Goal: Navigation & Orientation: Find specific page/section

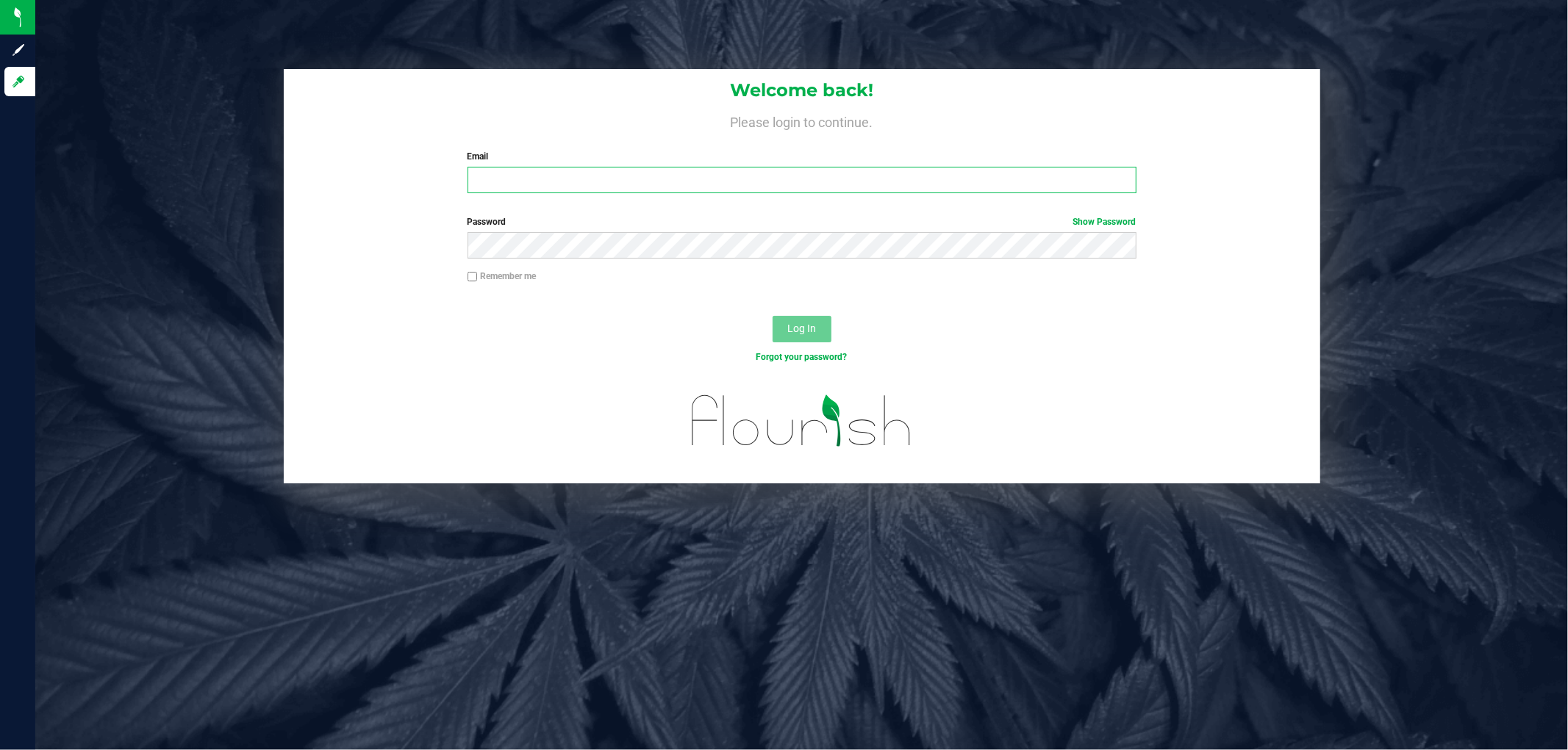
click at [598, 178] on input "Email" at bounding box center [802, 179] width 669 height 27
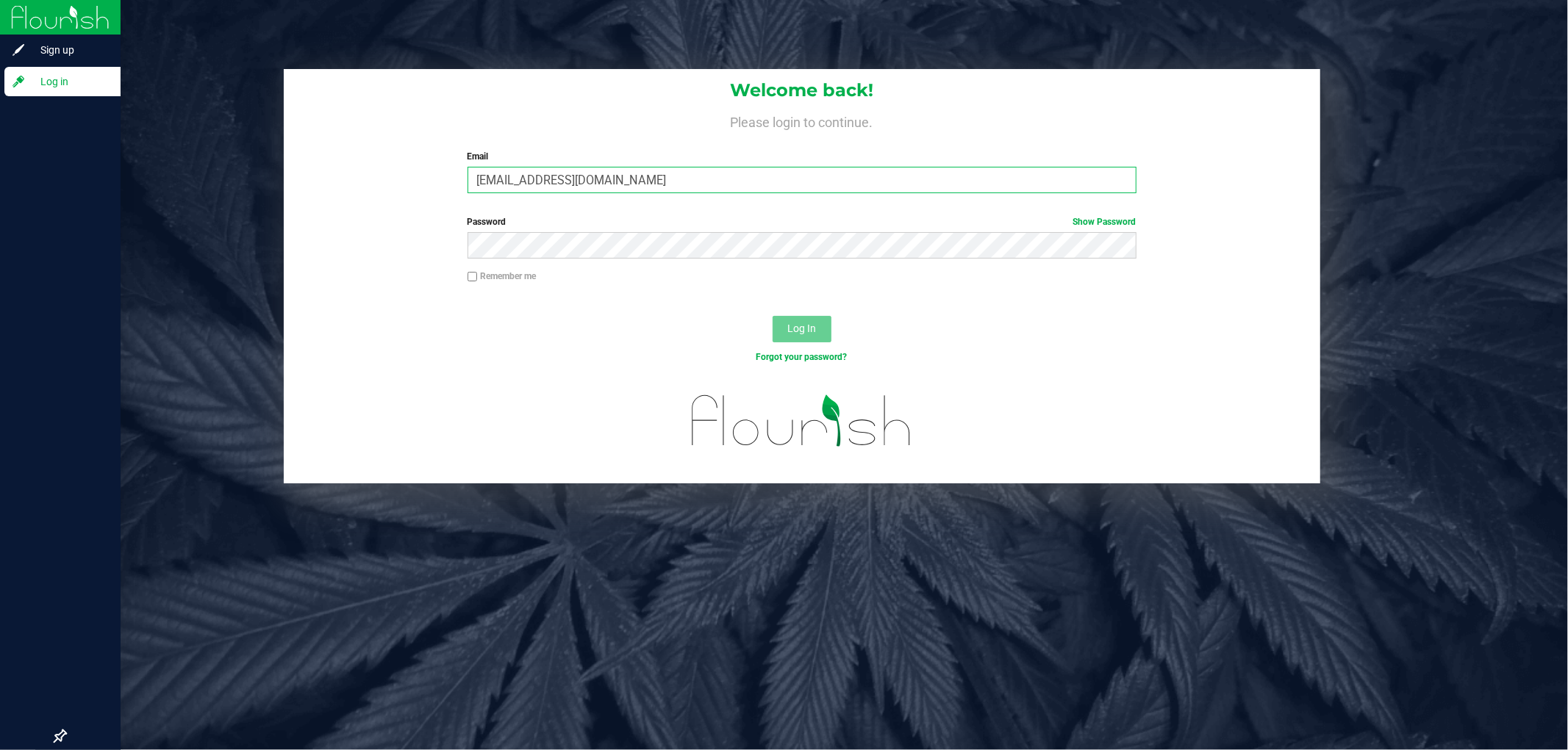
type input "cstutz@Liveparallel.com"
click at [772, 316] on button "Log In" at bounding box center [802, 329] width 59 height 27
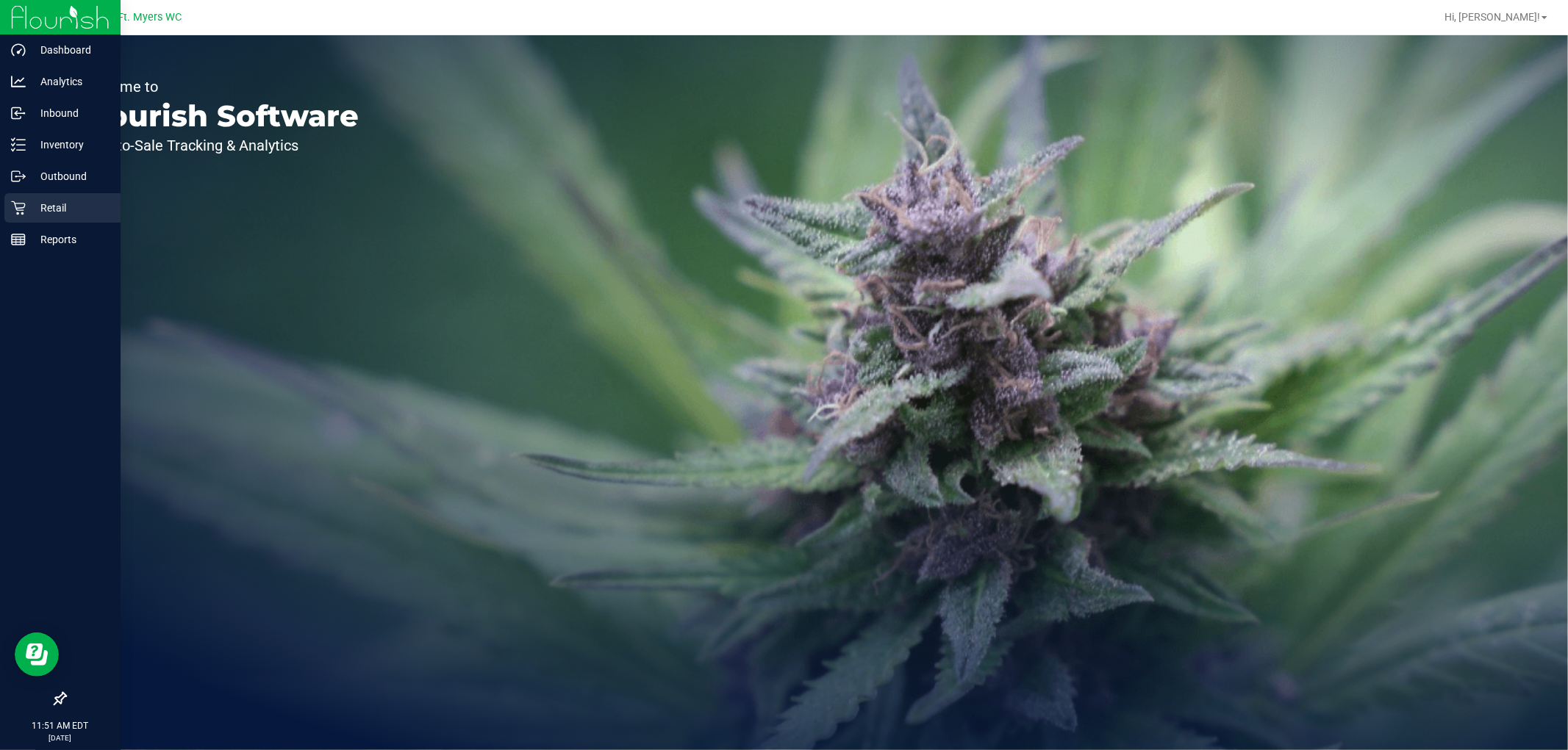
click at [17, 211] on icon at bounding box center [18, 208] width 15 height 15
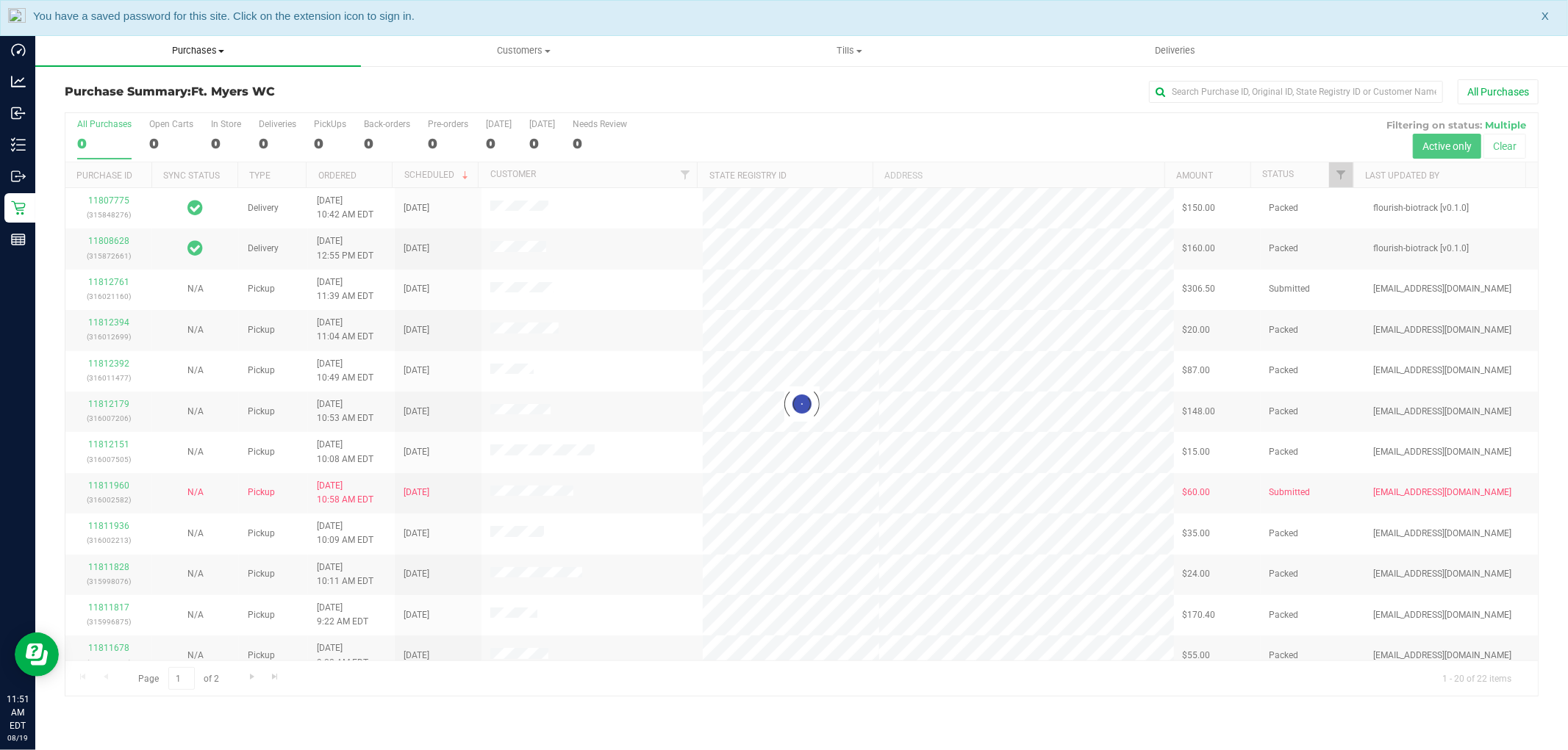
click at [224, 59] on uib-tab-heading "Purchases Summary of purchases Fulfillment All purchases" at bounding box center [198, 51] width 326 height 31
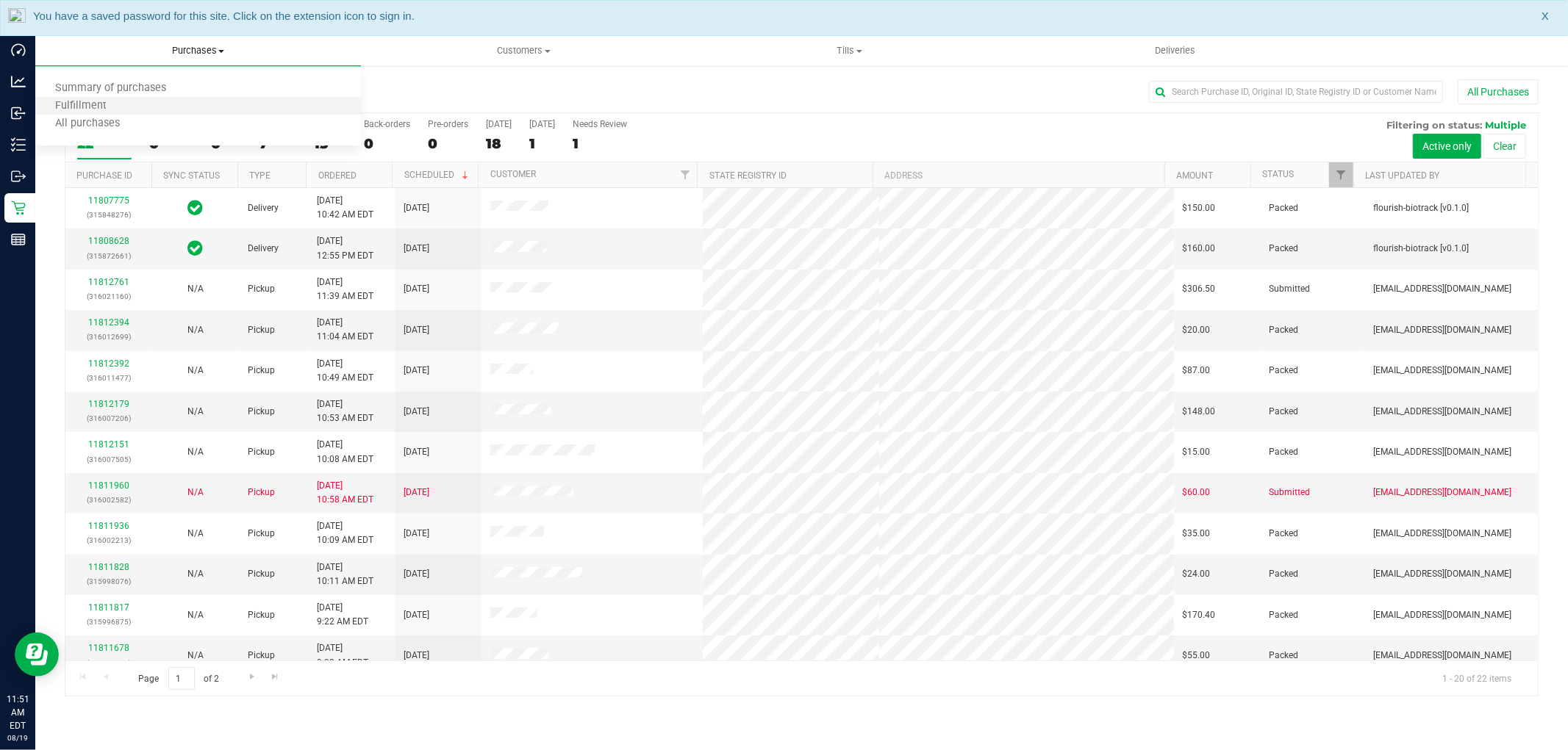
click at [206, 107] on li "Fulfillment" at bounding box center [198, 106] width 326 height 17
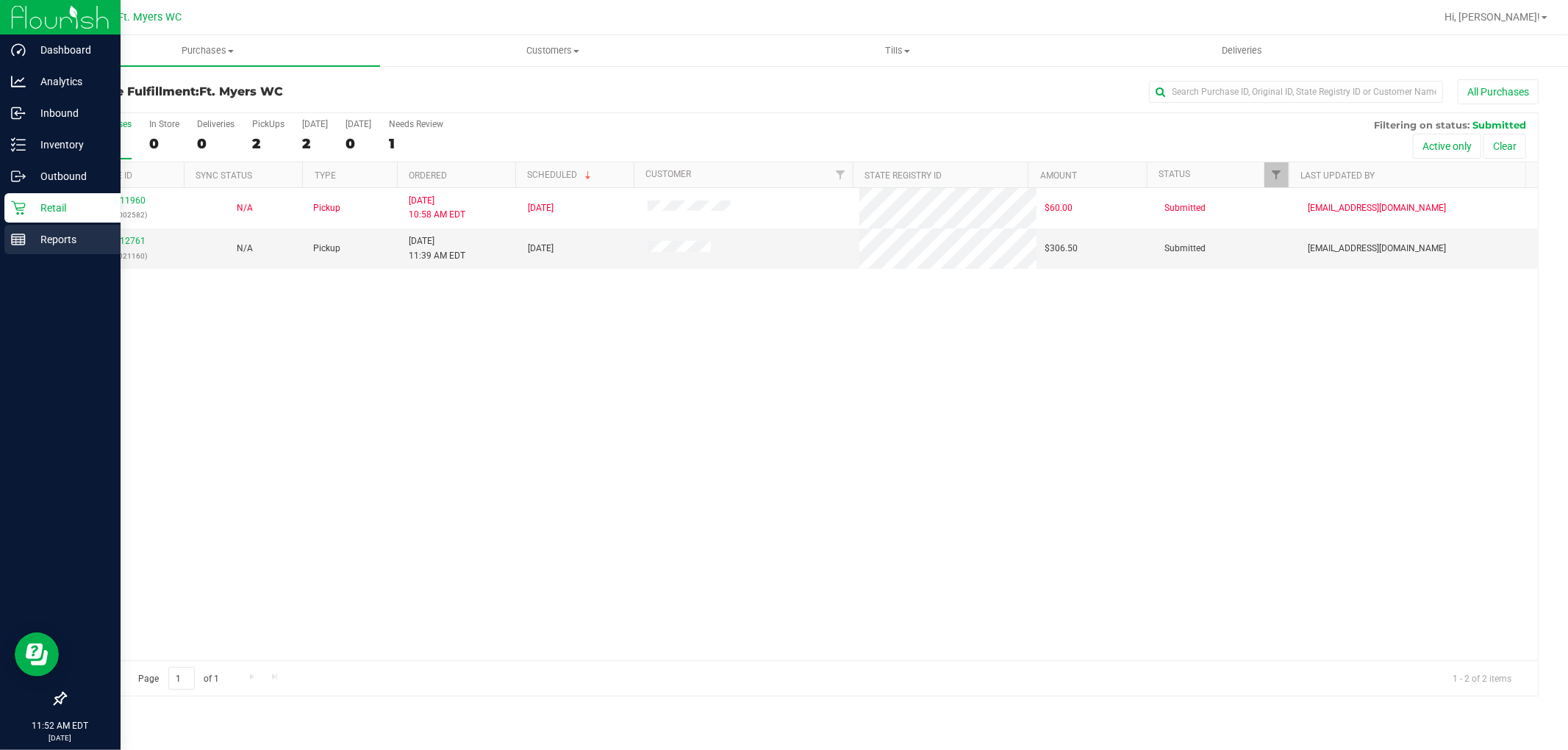
click at [20, 238] on icon at bounding box center [18, 239] width 15 height 15
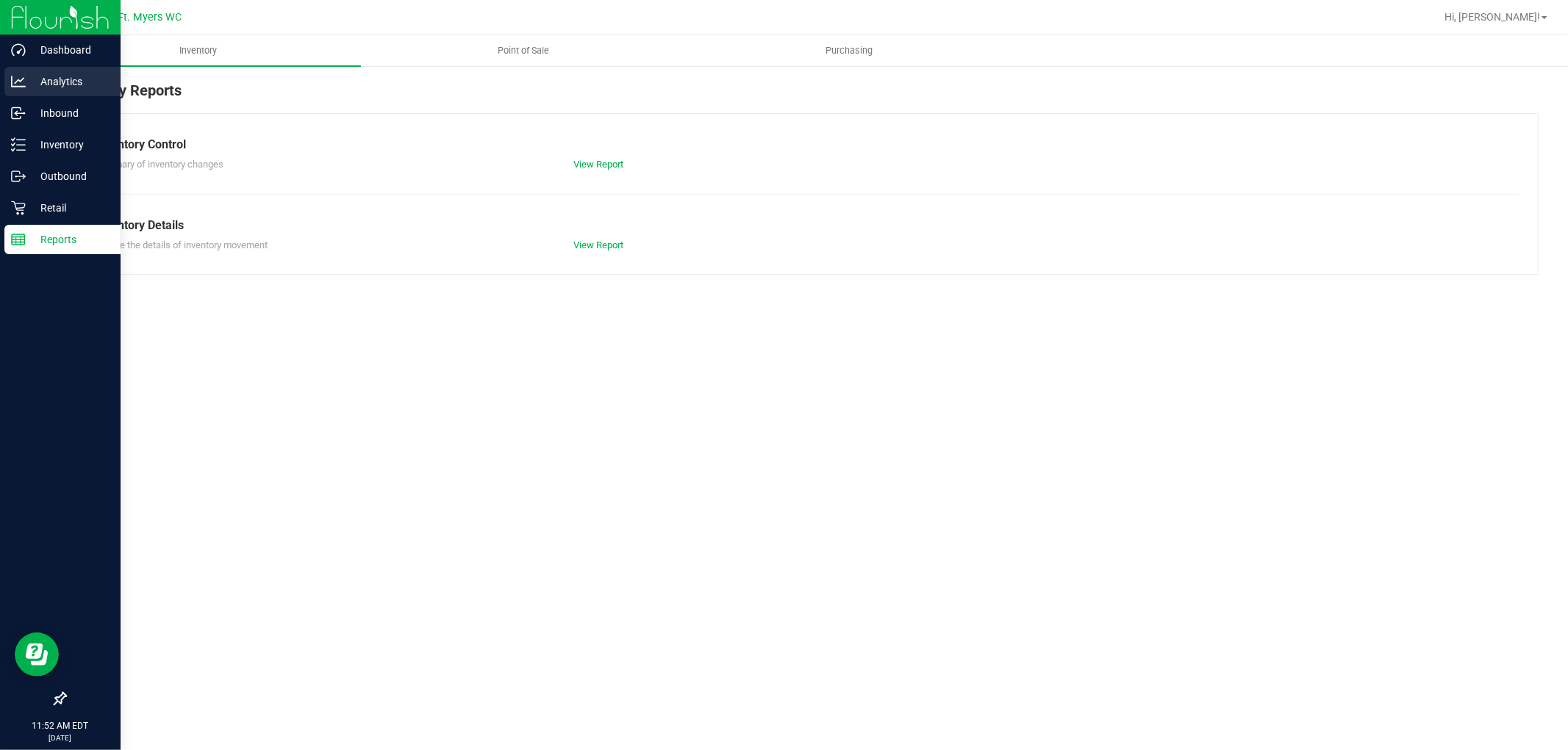
click at [26, 71] on div "Analytics" at bounding box center [63, 82] width 116 height 29
click at [31, 77] on p "Analytics" at bounding box center [70, 81] width 88 height 17
